Goal: Find specific page/section: Find specific page/section

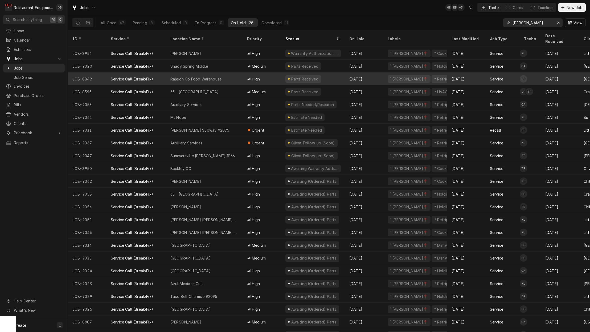
click at [122, 115] on div "Service Call (Break/Fix)" at bounding box center [132, 118] width 42 height 6
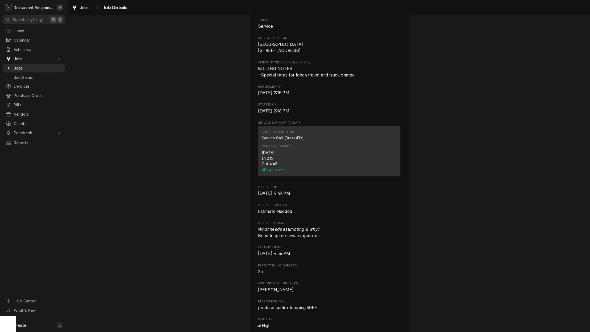
scroll to position [111, 0]
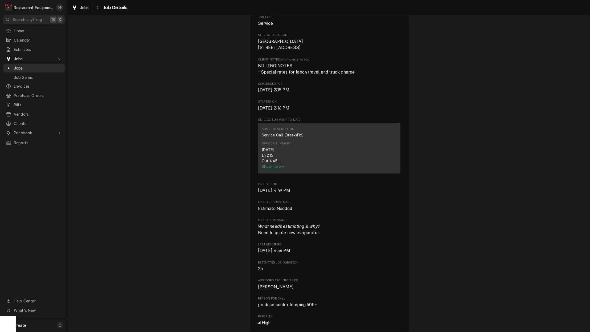
click at [274, 169] on span "Show more" at bounding box center [273, 166] width 23 height 5
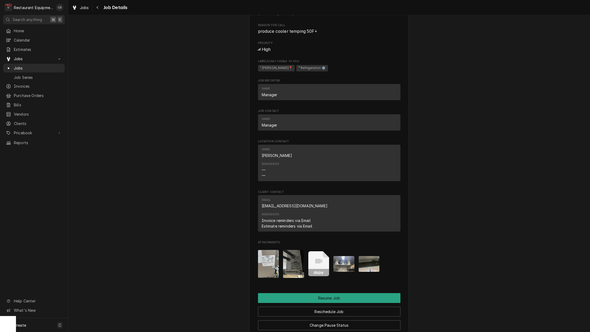
scroll to position [475, 0]
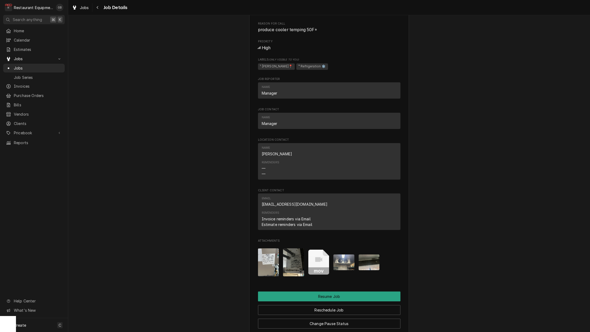
click at [297, 249] on img "Attachments" at bounding box center [293, 262] width 21 height 28
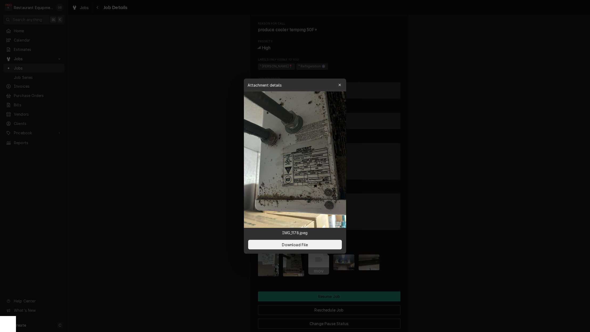
scroll to position [0, 0]
click at [306, 167] on img at bounding box center [295, 159] width 102 height 136
click at [288, 151] on img at bounding box center [295, 159] width 102 height 136
drag, startPoint x: 306, startPoint y: 167, endPoint x: 288, endPoint y: 151, distance: 23.6
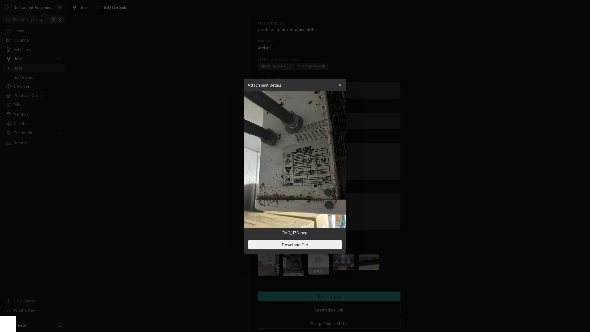
click at [288, 151] on img at bounding box center [295, 159] width 102 height 136
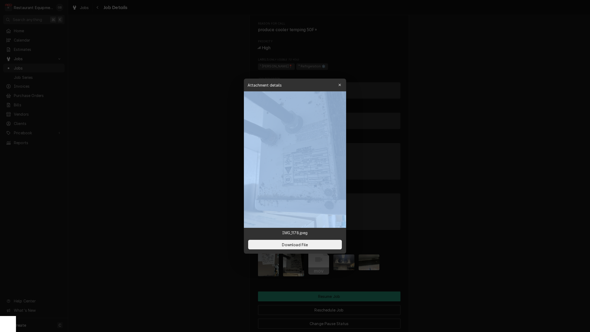
drag, startPoint x: 288, startPoint y: 151, endPoint x: 316, endPoint y: 141, distance: 29.6
click at [316, 141] on img at bounding box center [295, 159] width 102 height 136
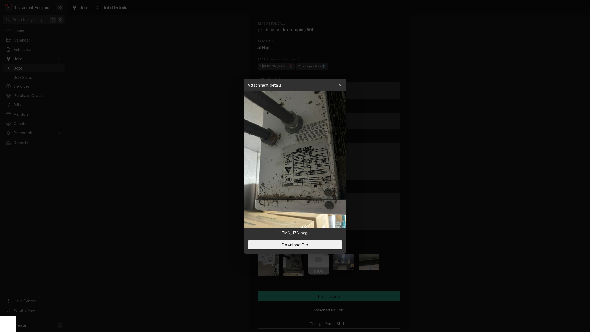
click at [294, 244] on span "Download File" at bounding box center [295, 245] width 28 height 6
click at [339, 84] on icon "button" at bounding box center [340, 85] width 3 height 4
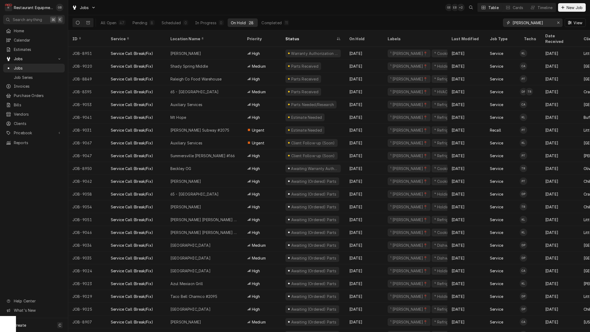
click at [556, 26] on button "Erase input" at bounding box center [559, 22] width 9 height 9
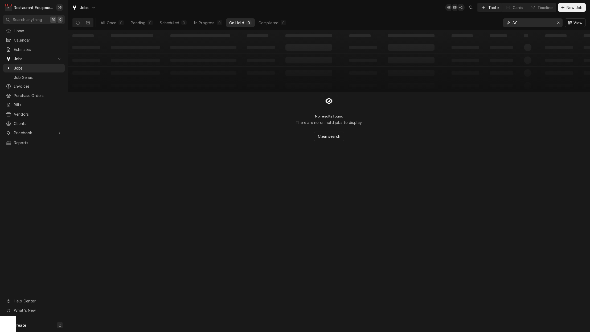
type input "8"
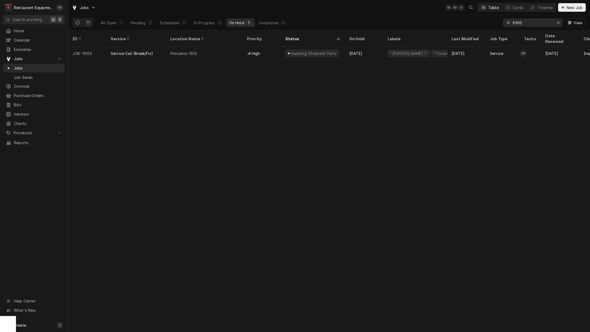
type input "9005"
click at [207, 47] on div "Princeton 1502" at bounding box center [204, 53] width 77 height 13
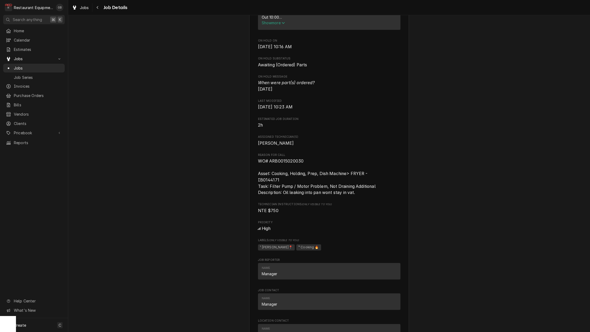
scroll to position [254, 0]
click at [97, 9] on icon "Navigate back" at bounding box center [97, 8] width 2 height 4
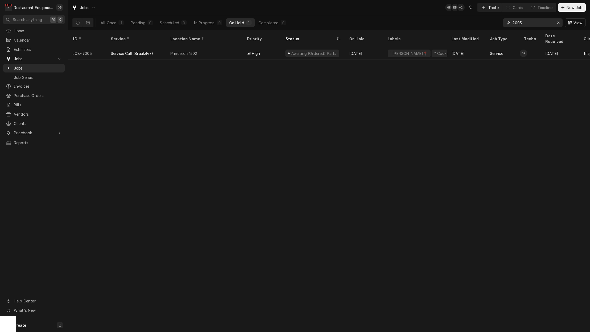
click at [562, 23] on button "Erase input" at bounding box center [559, 22] width 9 height 9
type input "8950"
click at [215, 47] on div "Beckley OG" at bounding box center [204, 53] width 77 height 13
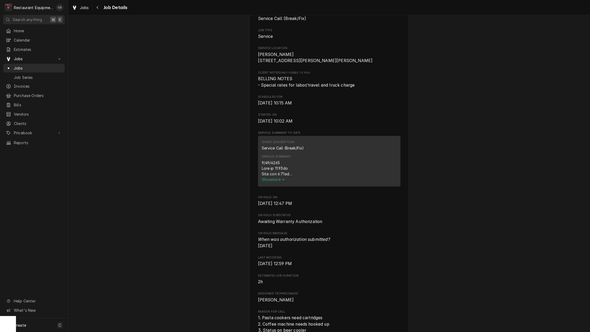
scroll to position [98, 0]
click at [273, 180] on span "Show more" at bounding box center [273, 179] width 23 height 5
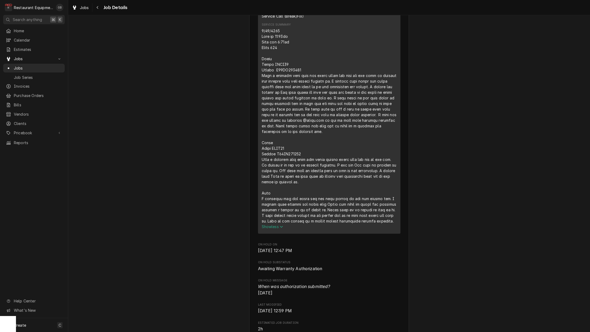
scroll to position [229, 0]
click at [95, 8] on div "Navigate back" at bounding box center [97, 7] width 5 height 5
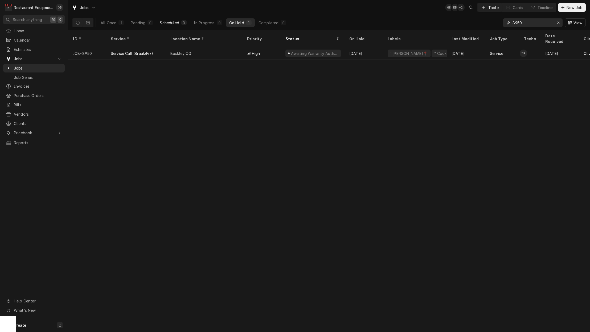
click at [559, 22] on icon "Erase input" at bounding box center [558, 23] width 3 height 4
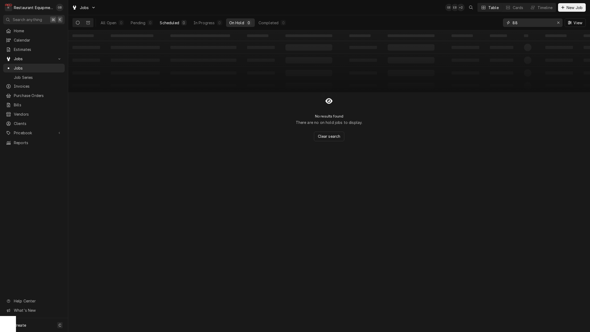
type input "8"
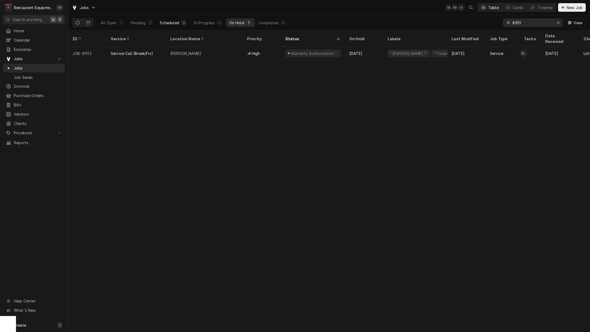
type input "8951"
click at [206, 47] on div "[PERSON_NAME]" at bounding box center [204, 53] width 77 height 13
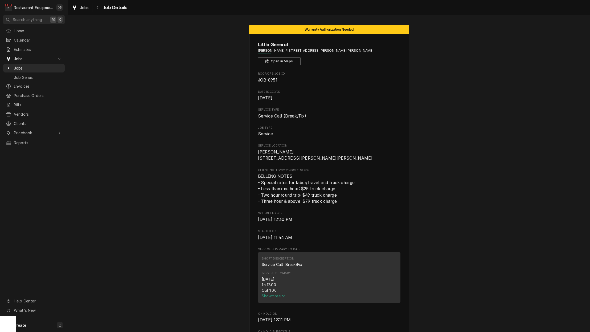
click at [96, 8] on div "Navigate back" at bounding box center [97, 7] width 5 height 5
